Goal: Task Accomplishment & Management: Manage account settings

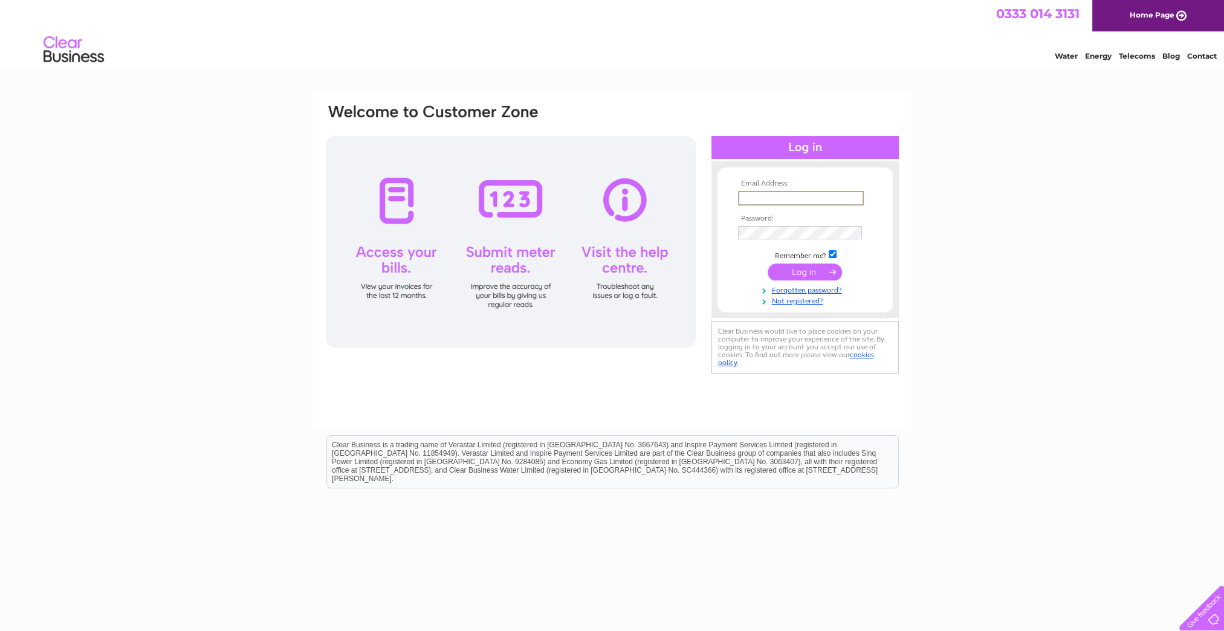
click at [790, 199] on input "text" at bounding box center [801, 198] width 126 height 15
type input "accounts@stafffinders.co.uk"
click at [810, 270] on input "submit" at bounding box center [805, 271] width 74 height 17
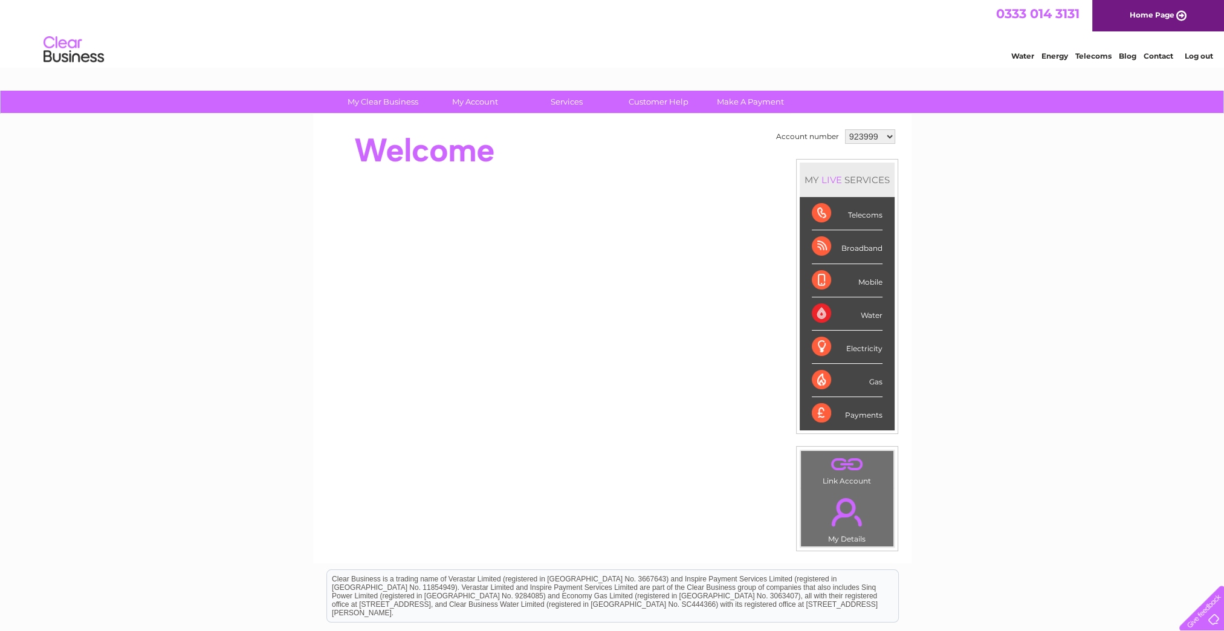
click at [870, 137] on select "923999 1141921 1145316" at bounding box center [870, 136] width 50 height 15
select select "1145316"
click at [845, 129] on select "923999 1141921 1145316" at bounding box center [870, 136] width 50 height 15
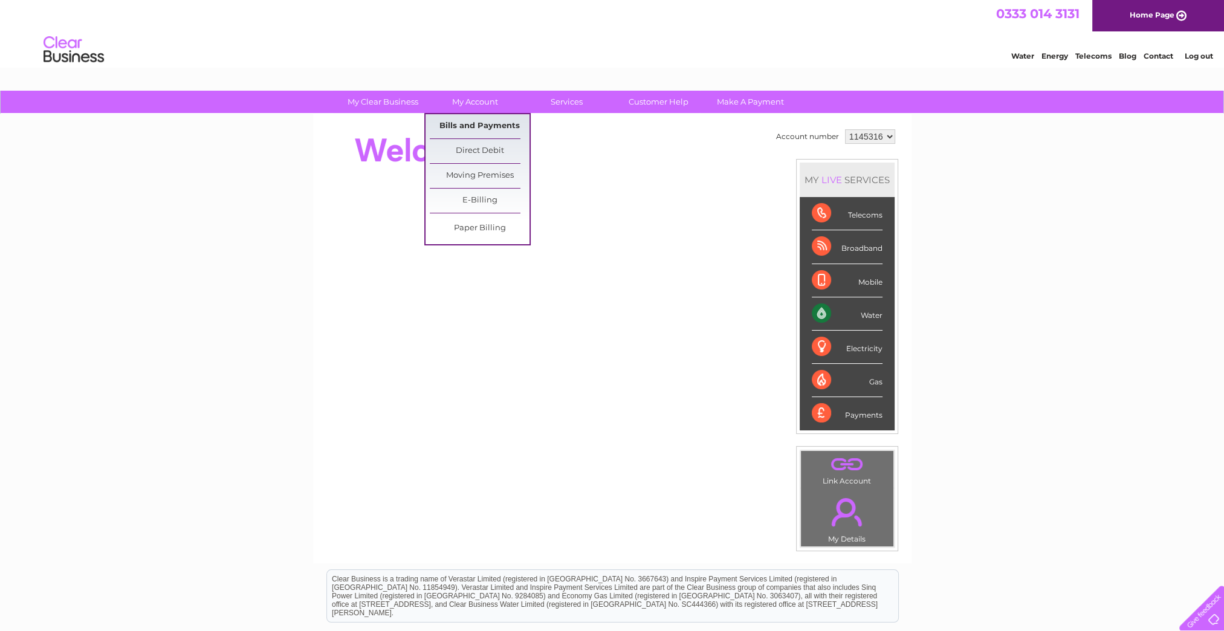
click at [490, 125] on link "Bills and Payments" at bounding box center [480, 126] width 100 height 24
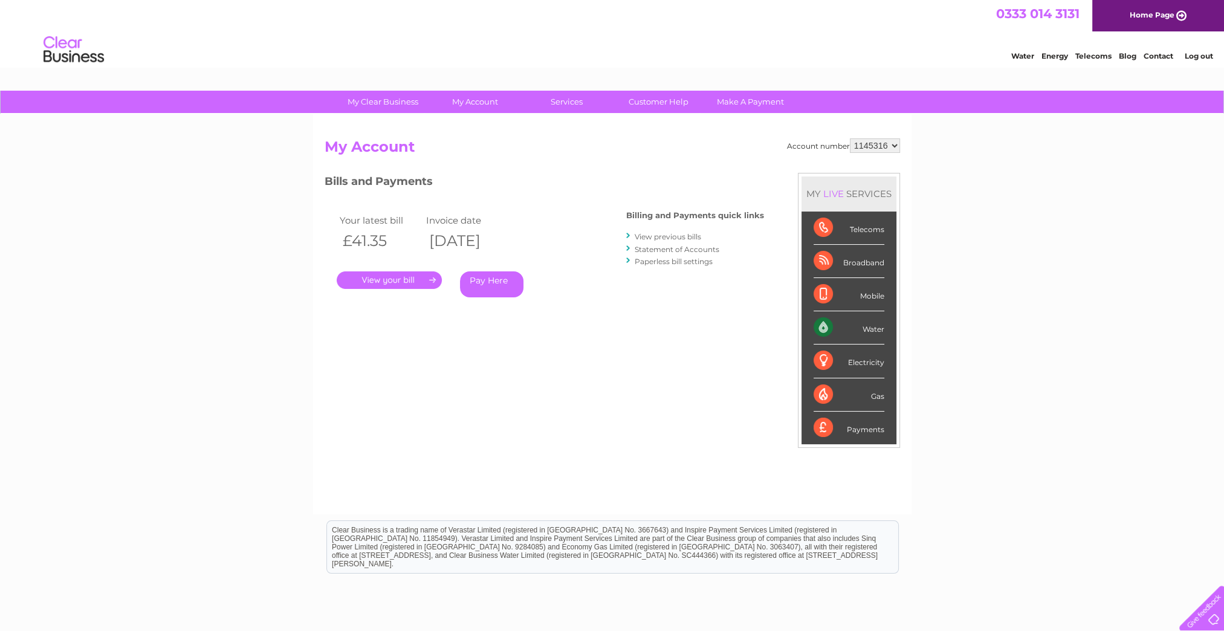
click at [349, 280] on link "." at bounding box center [389, 280] width 105 height 18
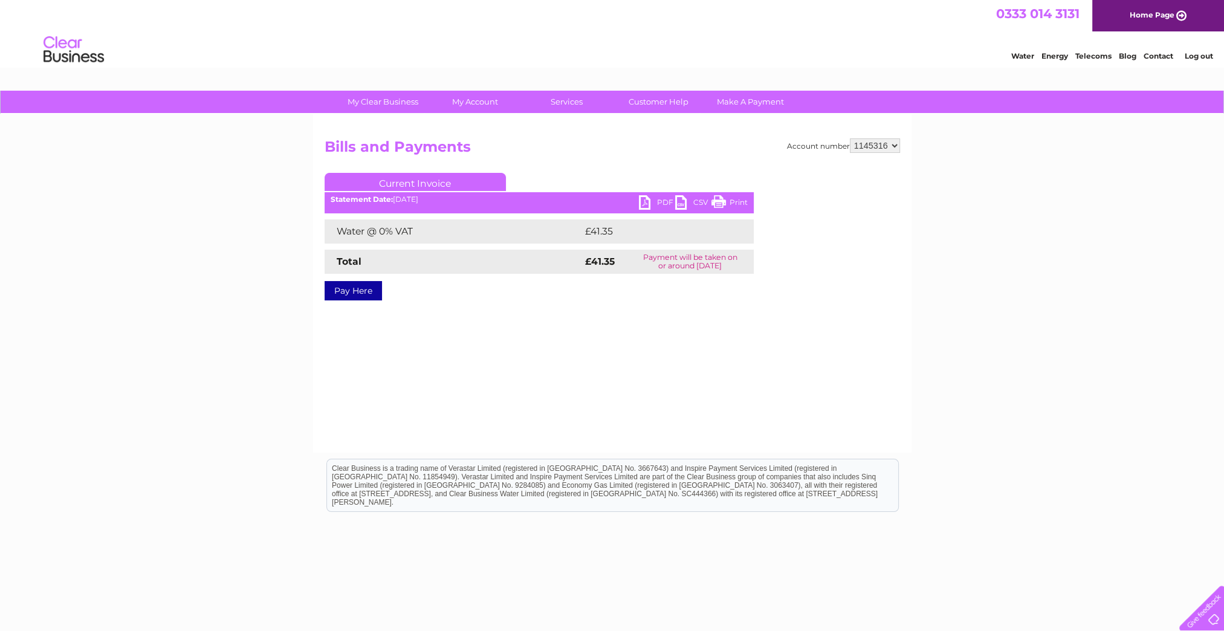
click at [662, 199] on link "PDF" at bounding box center [657, 204] width 36 height 18
click at [1197, 56] on link "Log out" at bounding box center [1199, 55] width 28 height 9
